Goal: Information Seeking & Learning: Learn about a topic

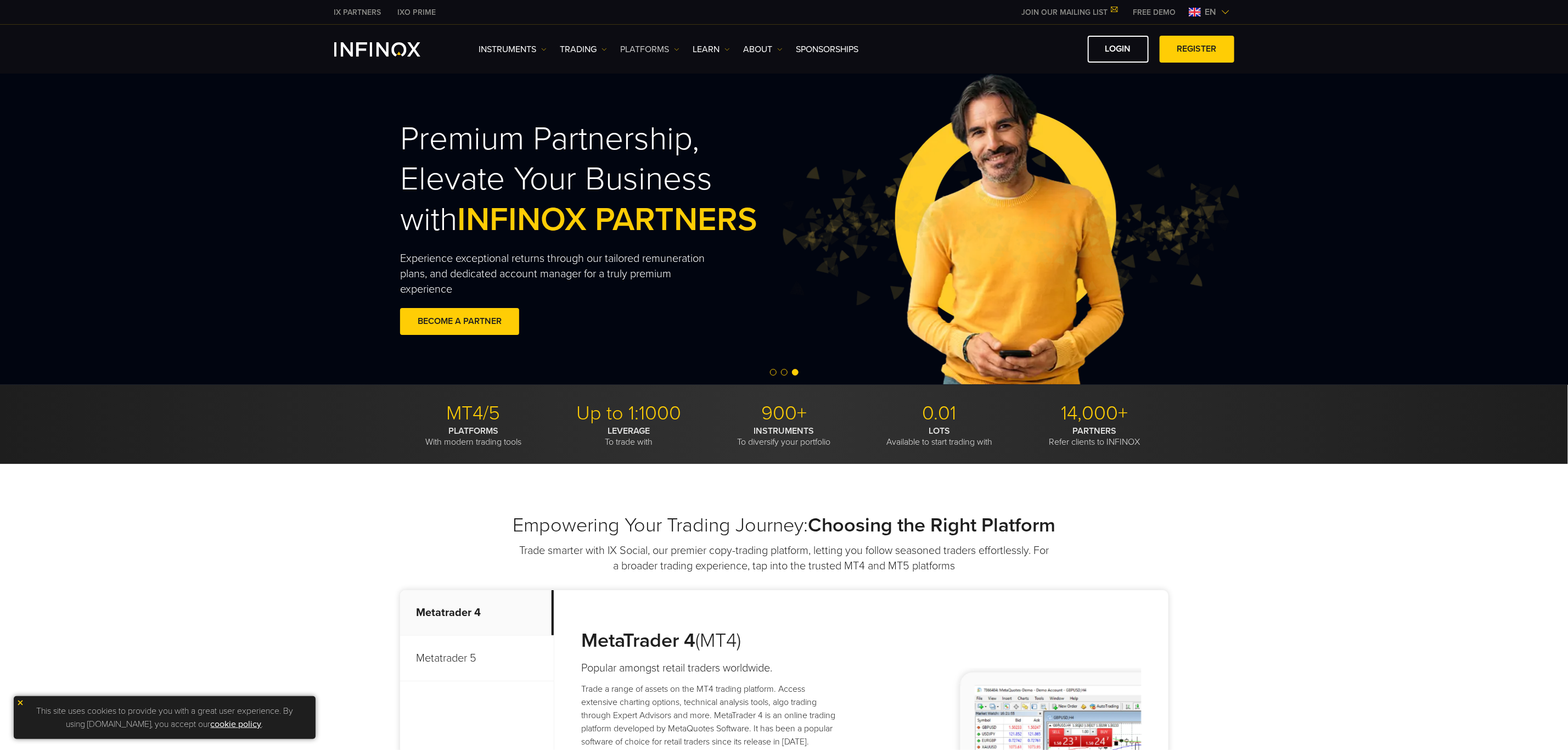
click at [666, 48] on link "PLATFORMS" at bounding box center [650, 49] width 59 height 13
click at [649, 147] on link "PAMM" at bounding box center [666, 155] width 92 height 24
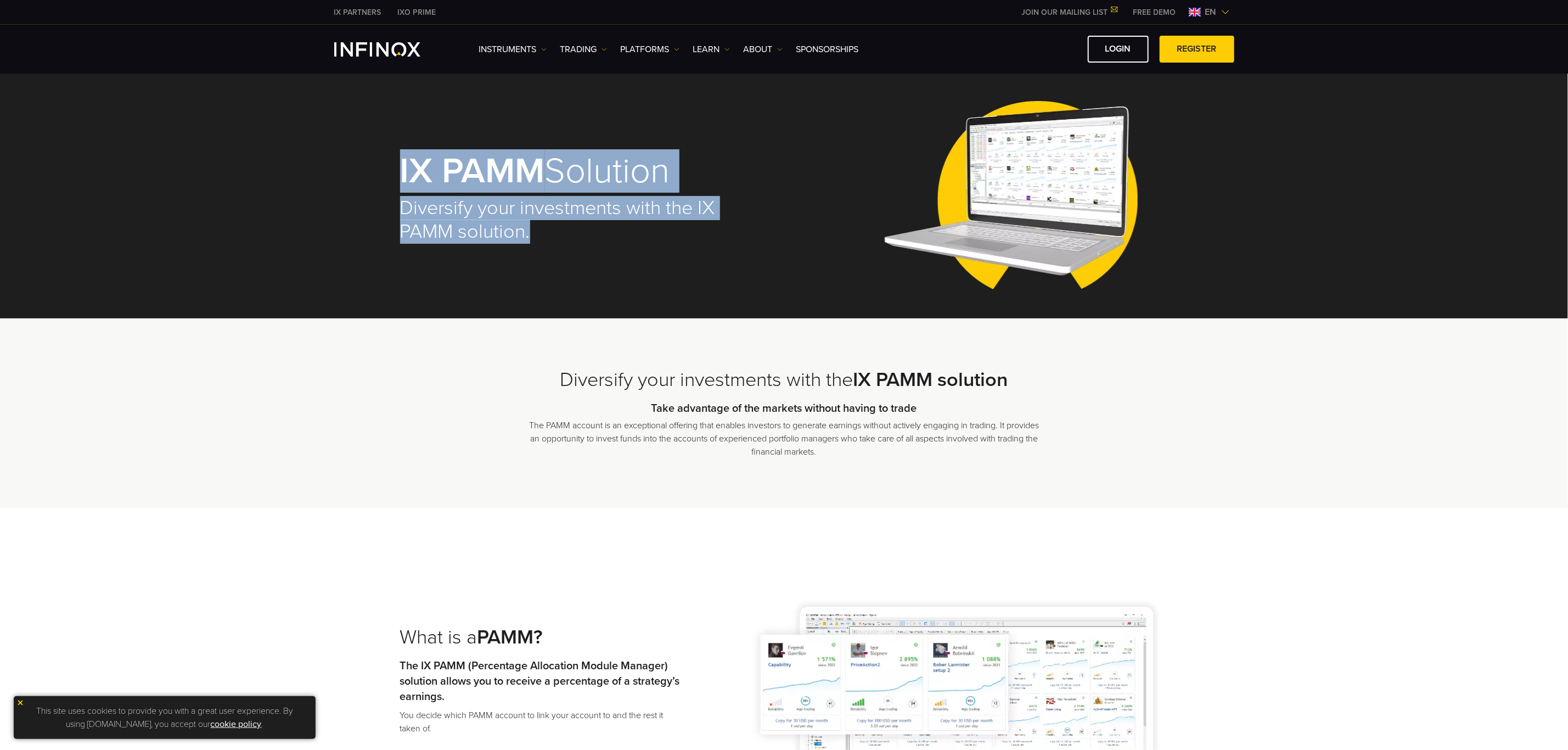
drag, startPoint x: 541, startPoint y: 236, endPoint x: 398, endPoint y: 170, distance: 157.5
click at [398, 170] on div "IX PAMM Solution Diversify your investments with the IX PAMM solution." at bounding box center [784, 198] width 790 height 241
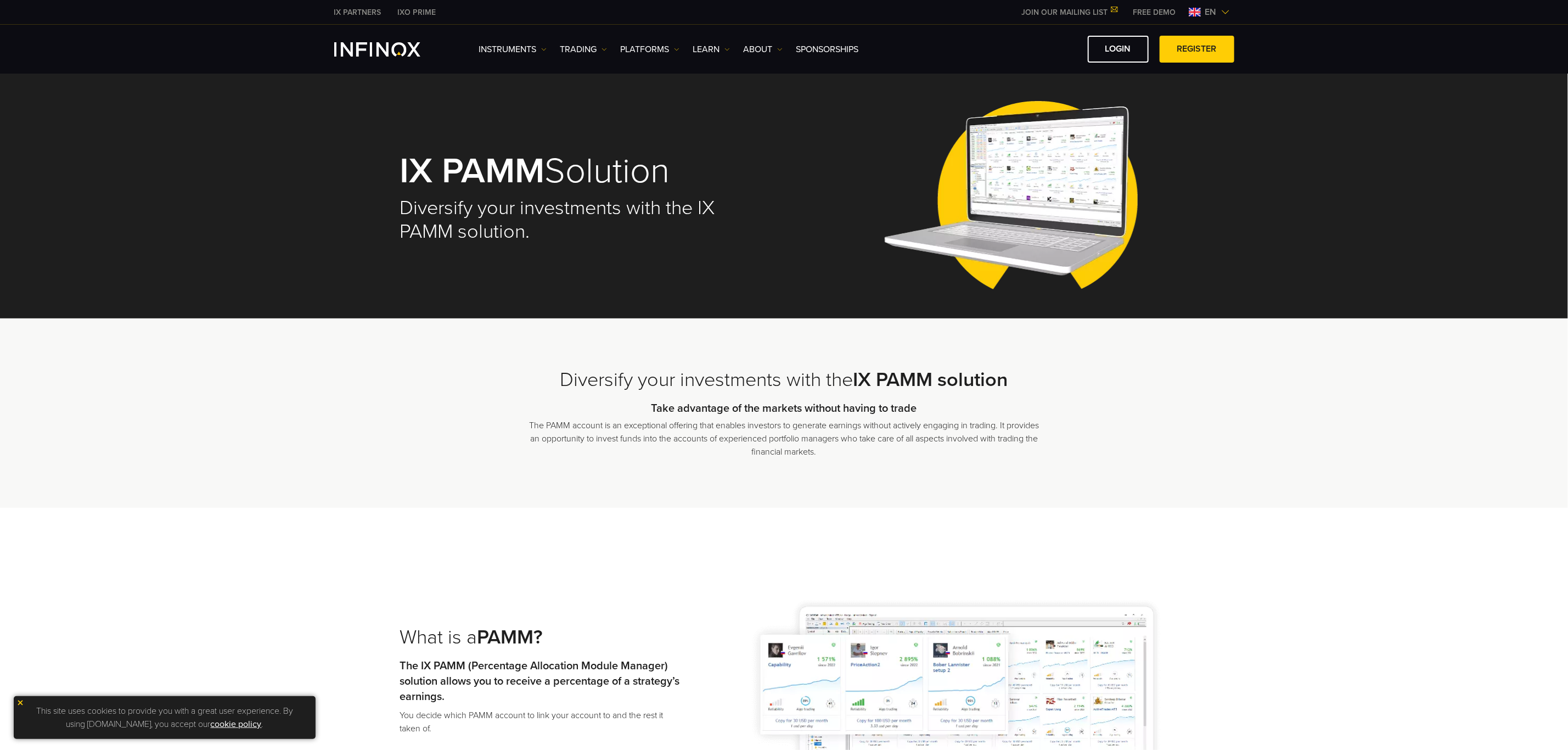
click at [694, 422] on p "The PAMM account is an exceptional offering that enables investors to generate …" at bounding box center [784, 439] width 511 height 40
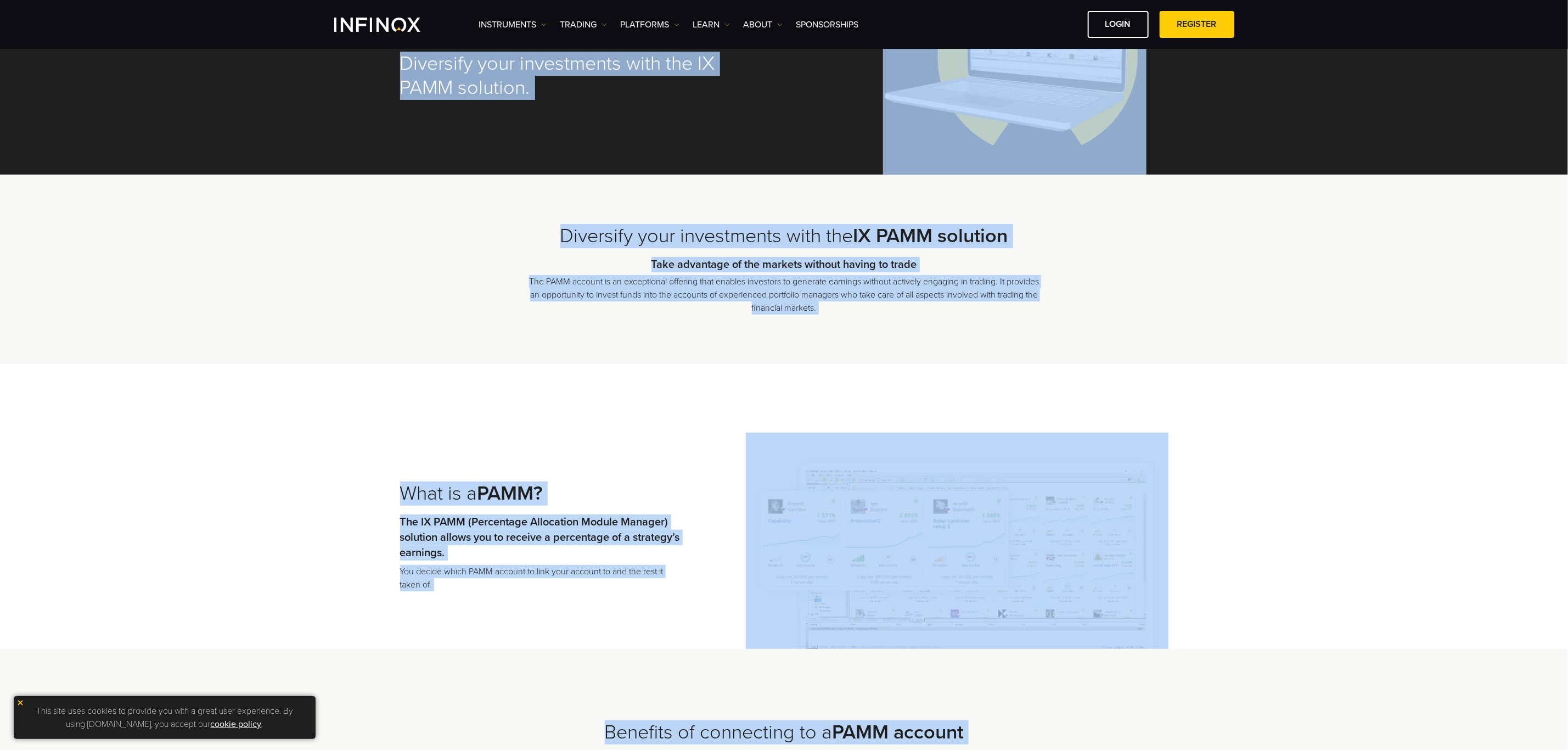
scroll to position [25, 0]
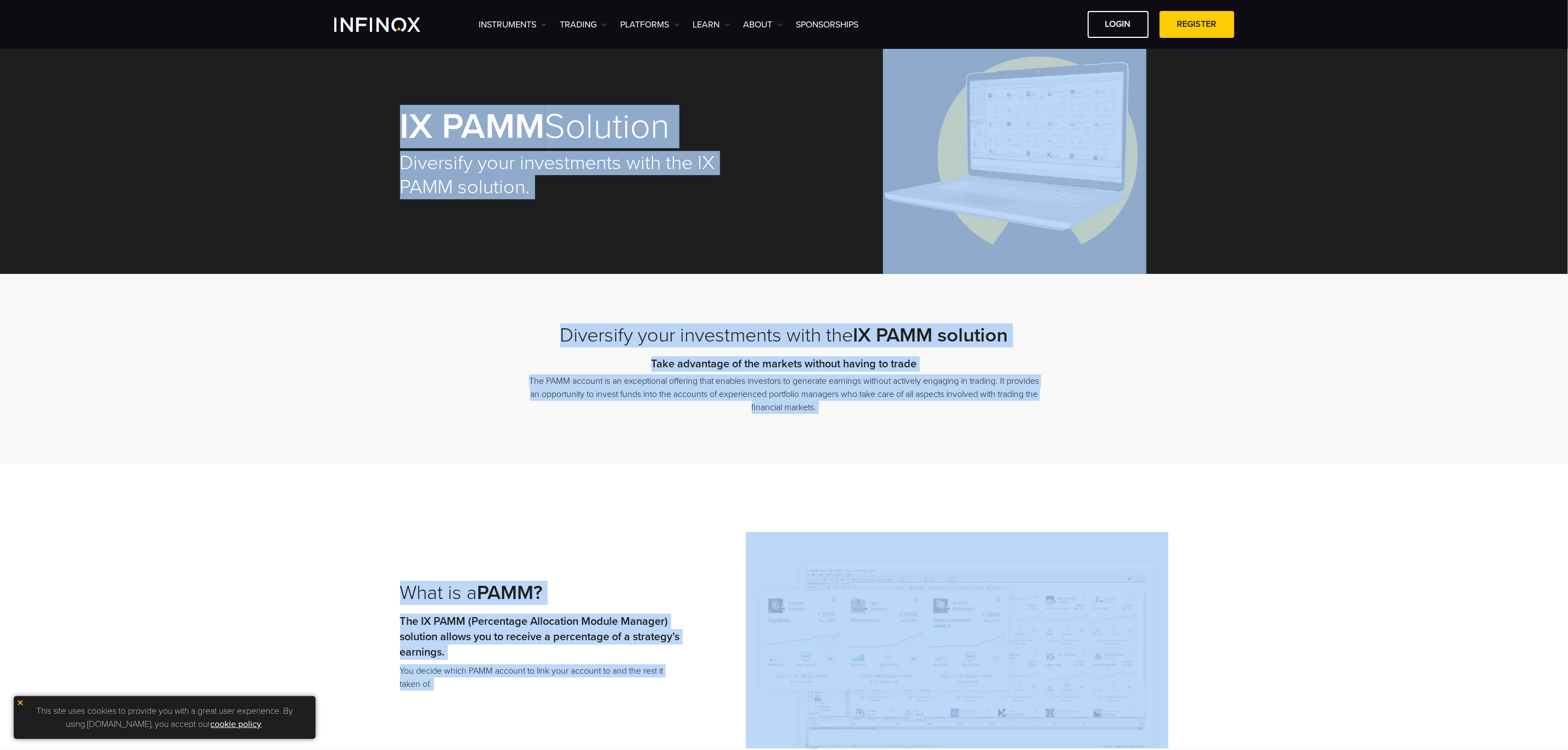
drag, startPoint x: 1043, startPoint y: 412, endPoint x: 364, endPoint y: 106, distance: 744.8
copy div "IX PAMM Solution Diversify your investments with the IX PAMM solution. Diversif…"
click at [1383, 340] on div "Diversify your investments with the IX PAMM solution Take advantage of the mark…" at bounding box center [784, 369] width 1568 height 189
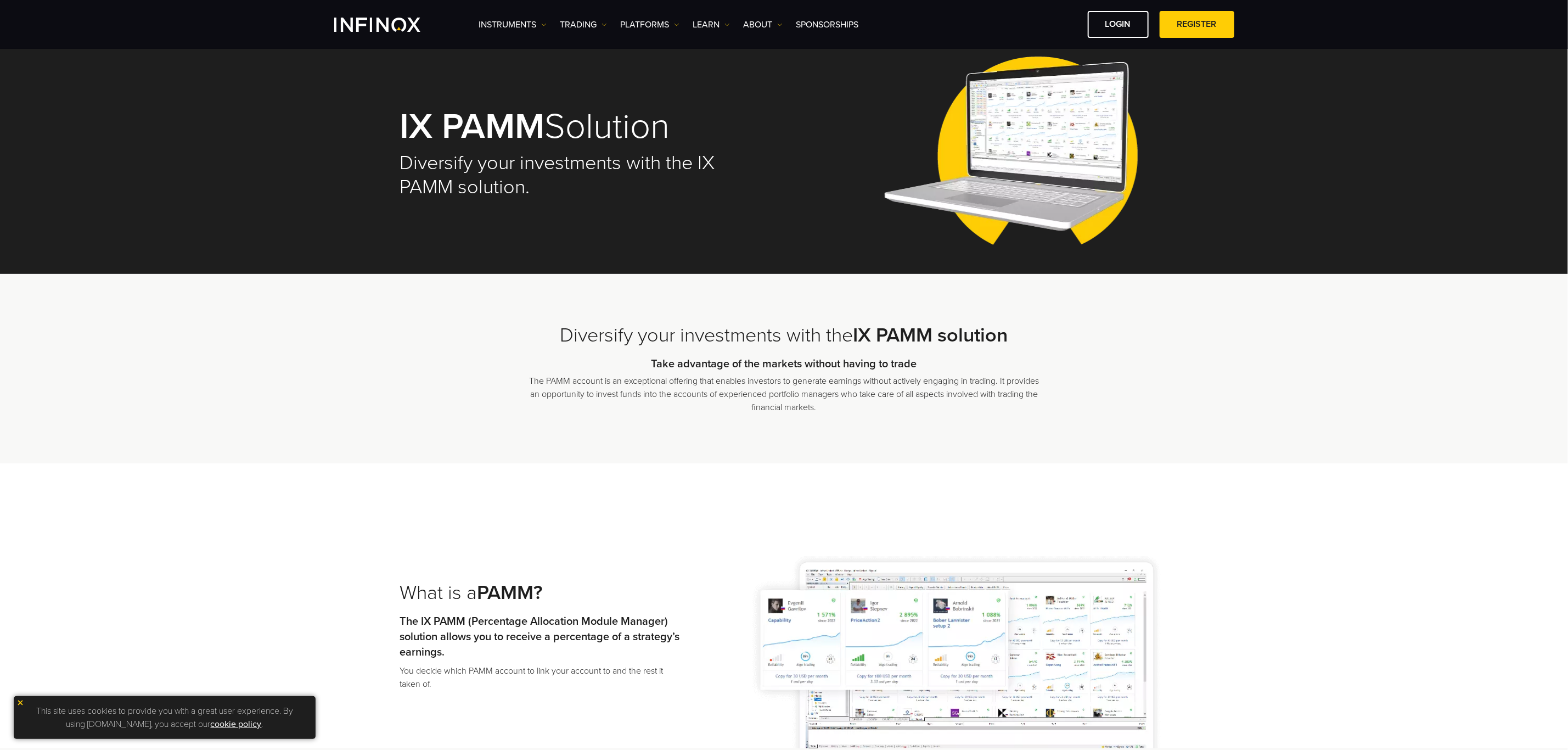
click at [374, 29] on img "INFINOX Logo" at bounding box center [377, 25] width 86 height 14
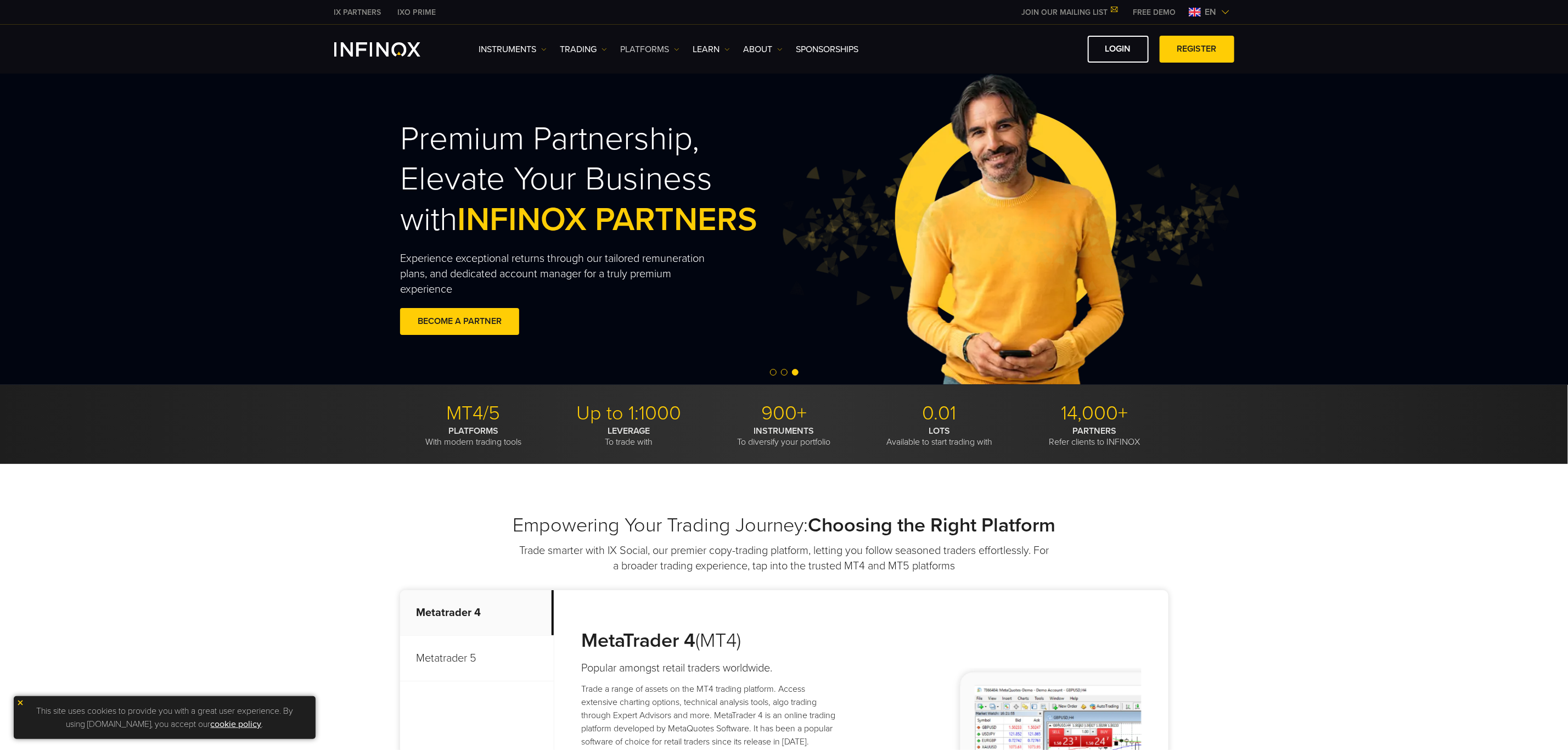
click at [645, 45] on link "PLATFORMS" at bounding box center [650, 49] width 59 height 13
click at [662, 144] on link "PAMM" at bounding box center [666, 155] width 92 height 24
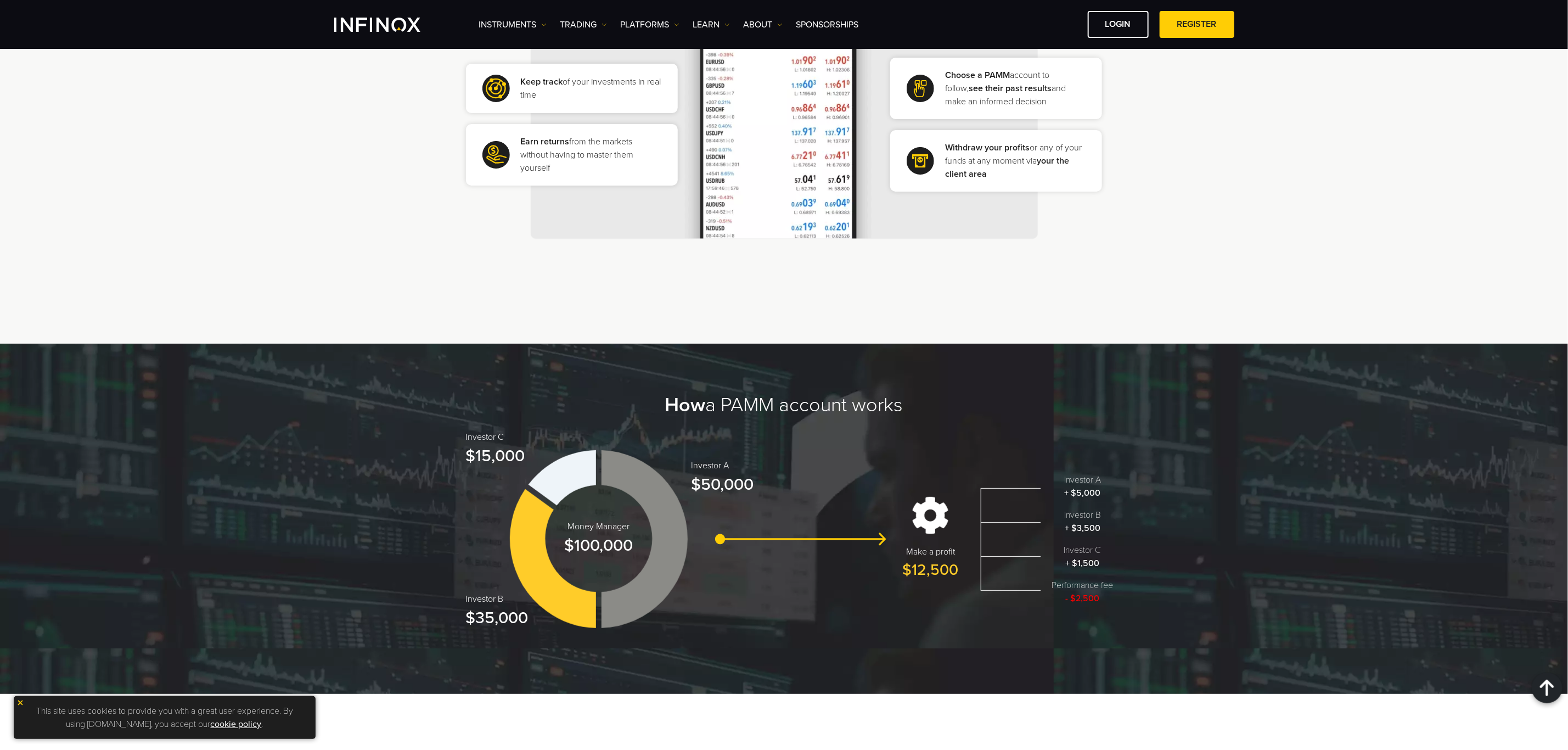
scroll to position [988, 0]
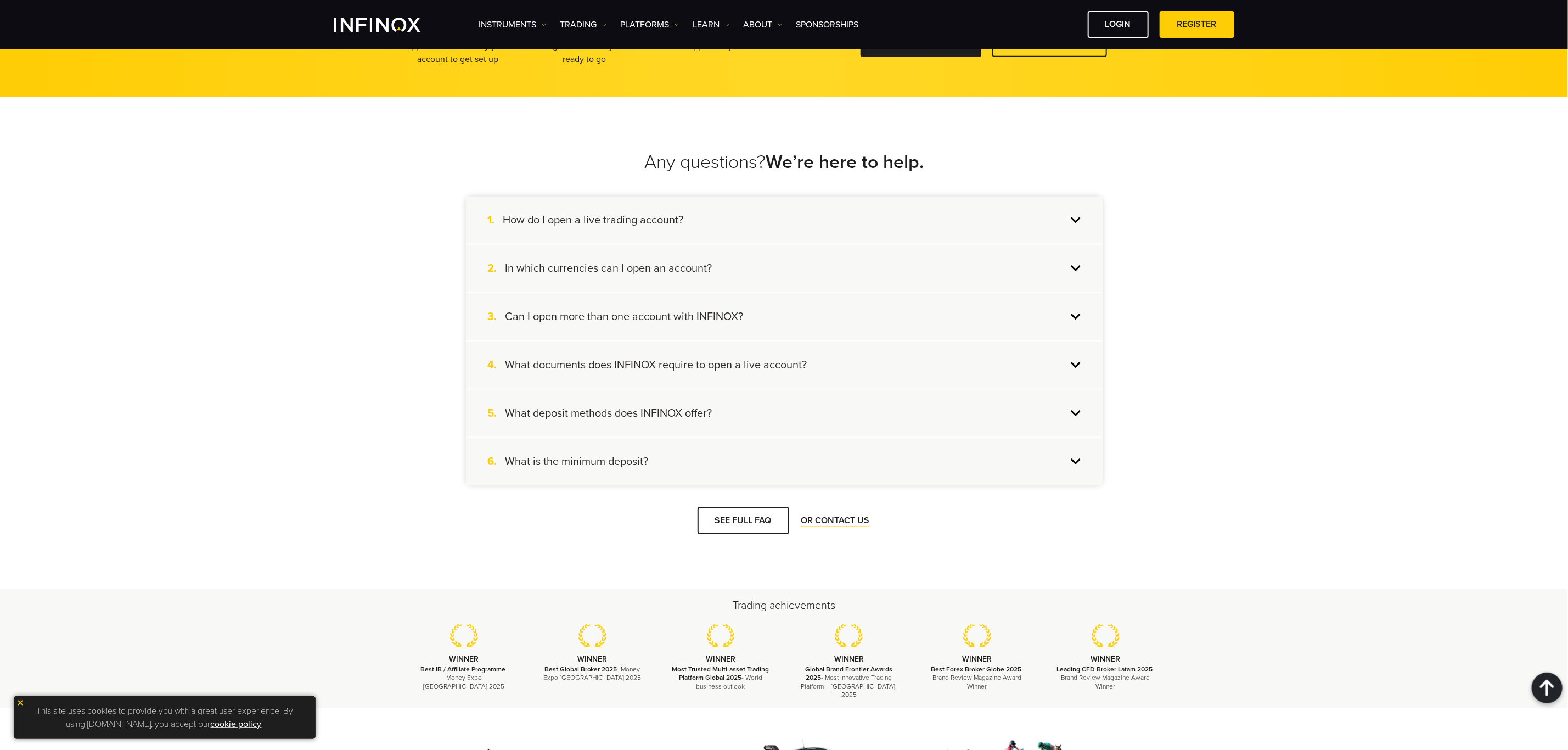
scroll to position [915, 0]
